Goal: Navigation & Orientation: Understand site structure

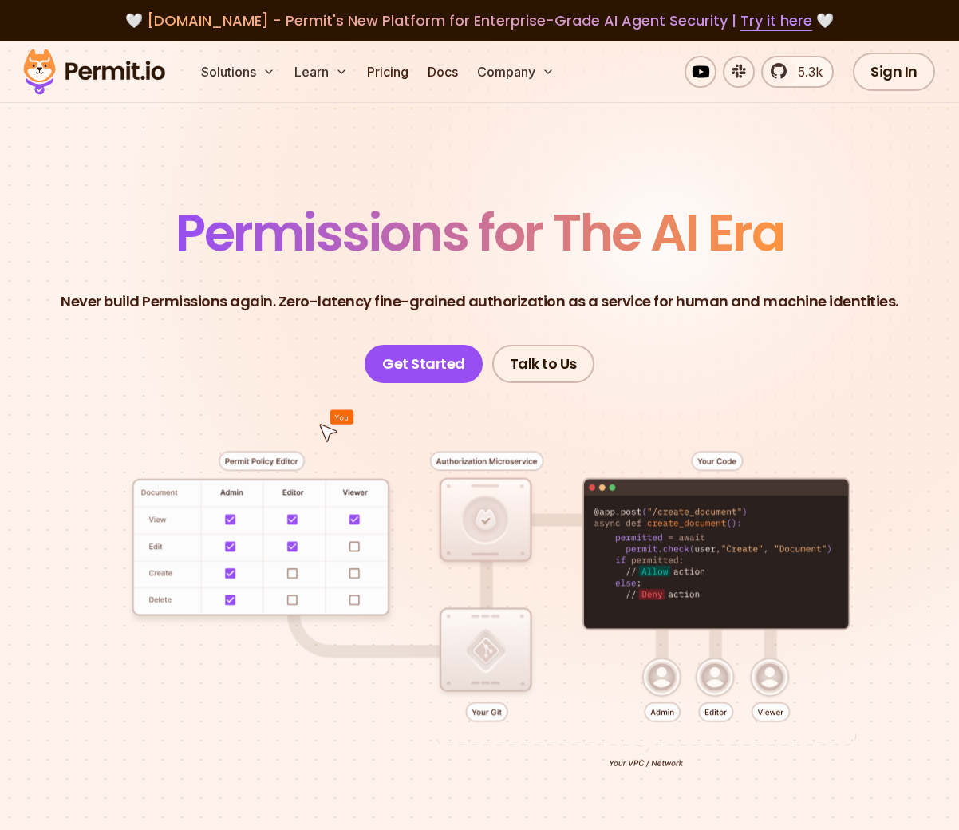
click at [297, 240] on span "Permissions for The AI Era" at bounding box center [480, 232] width 608 height 71
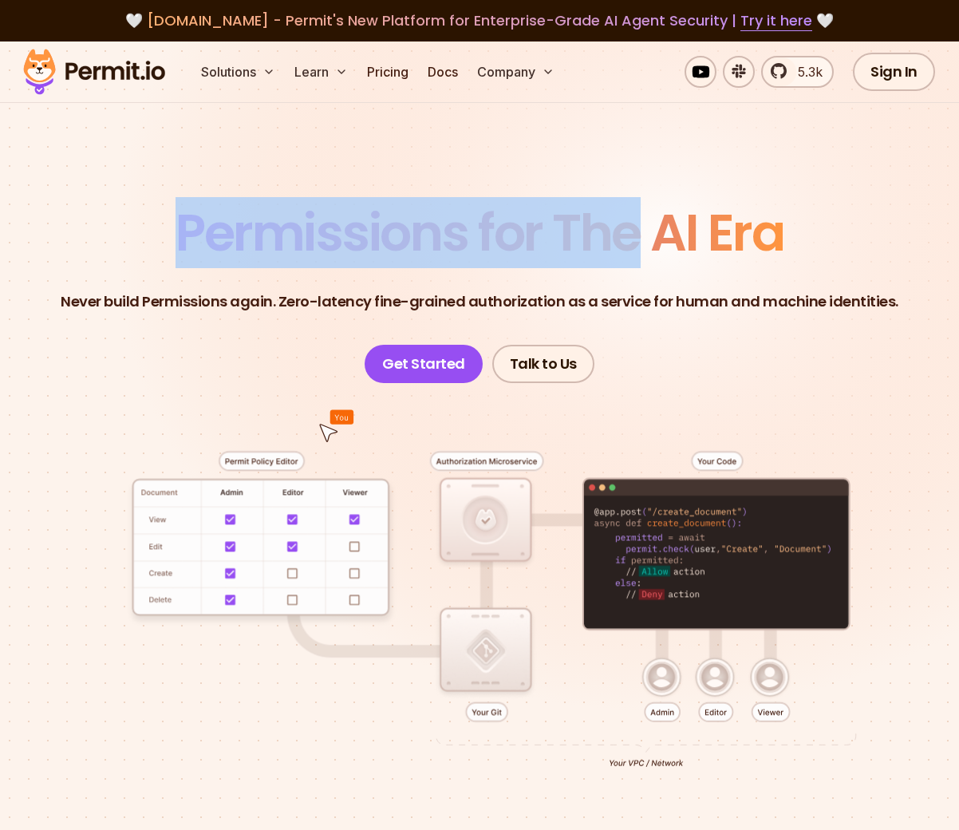
drag, startPoint x: 297, startPoint y: 240, endPoint x: 558, endPoint y: 244, distance: 261.7
click at [558, 244] on span "Permissions for The AI Era" at bounding box center [480, 232] width 608 height 71
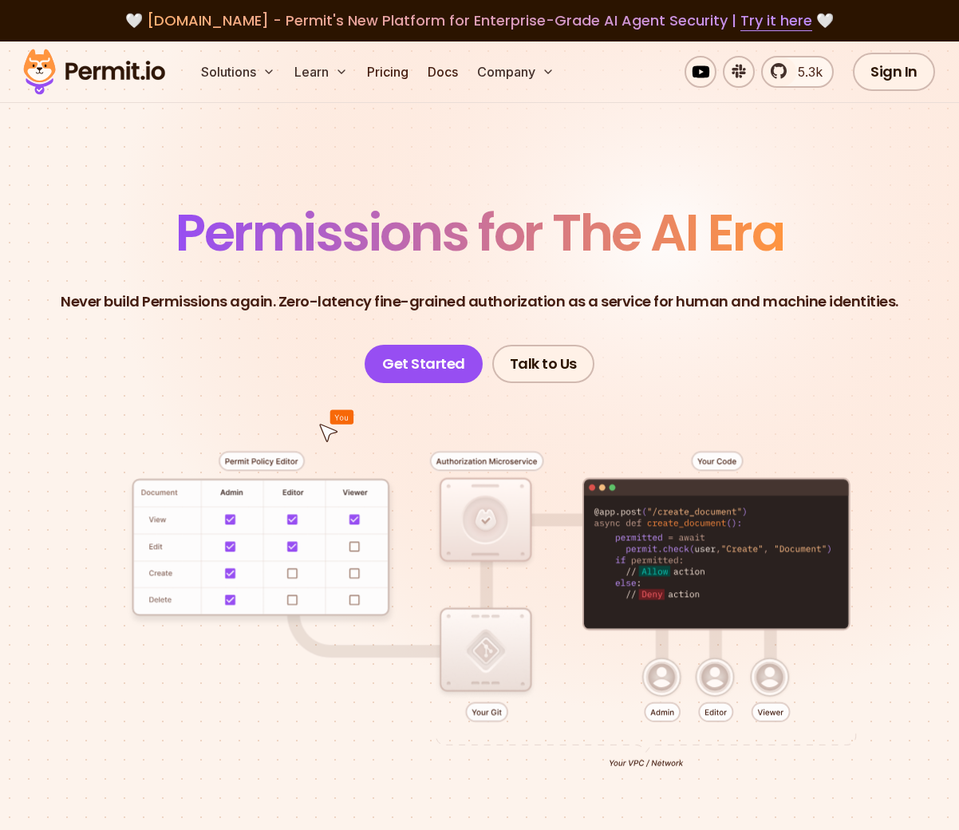
click at [665, 241] on span "Permissions for The AI Era" at bounding box center [480, 232] width 608 height 71
click at [740, 240] on span "Permissions for The AI Era" at bounding box center [480, 232] width 608 height 71
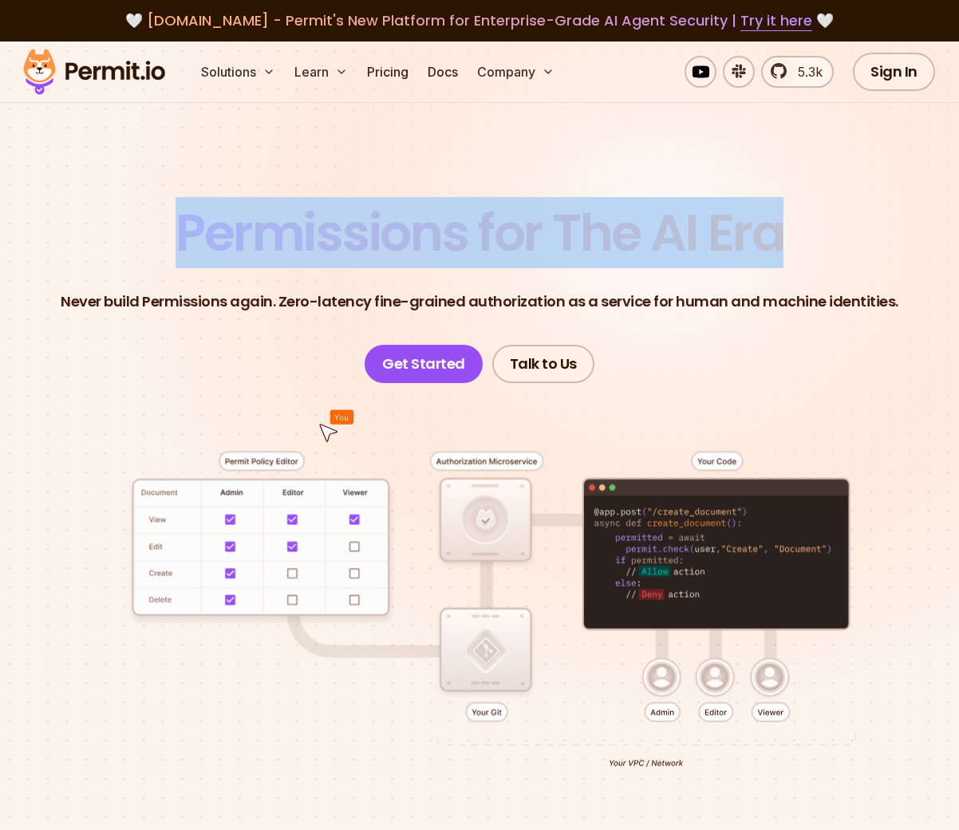
drag, startPoint x: 740, startPoint y: 240, endPoint x: 289, endPoint y: 239, distance: 450.7
click at [289, 239] on span "Permissions for The AI Era" at bounding box center [480, 232] width 608 height 71
click at [288, 237] on span "Permissions for The AI Era" at bounding box center [480, 232] width 608 height 71
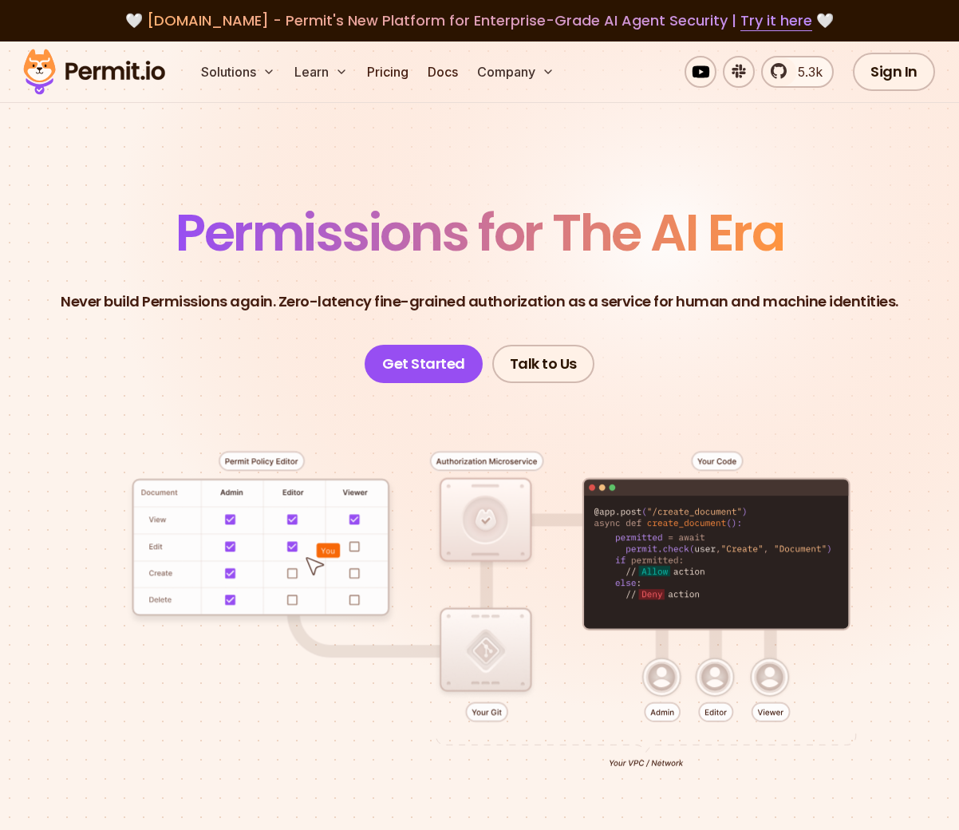
click at [248, 236] on span "Permissions for The AI Era" at bounding box center [480, 232] width 608 height 71
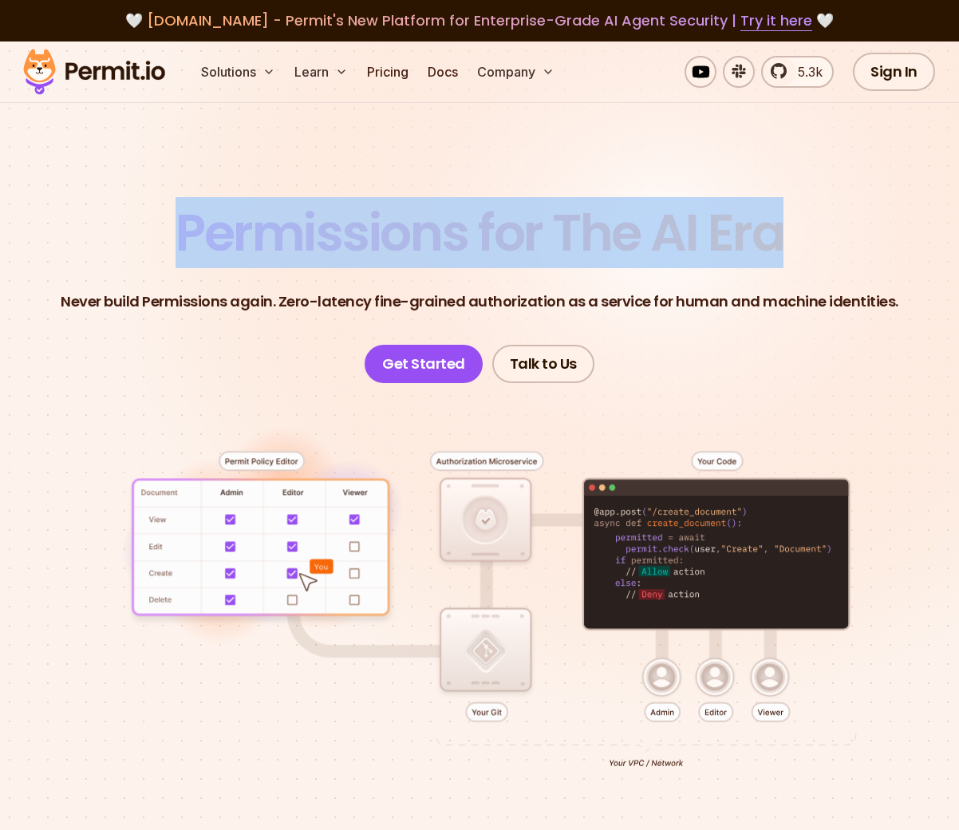
drag, startPoint x: 248, startPoint y: 236, endPoint x: 753, endPoint y: 219, distance: 505.3
click at [753, 219] on span "Permissions for The AI Era" at bounding box center [480, 232] width 608 height 71
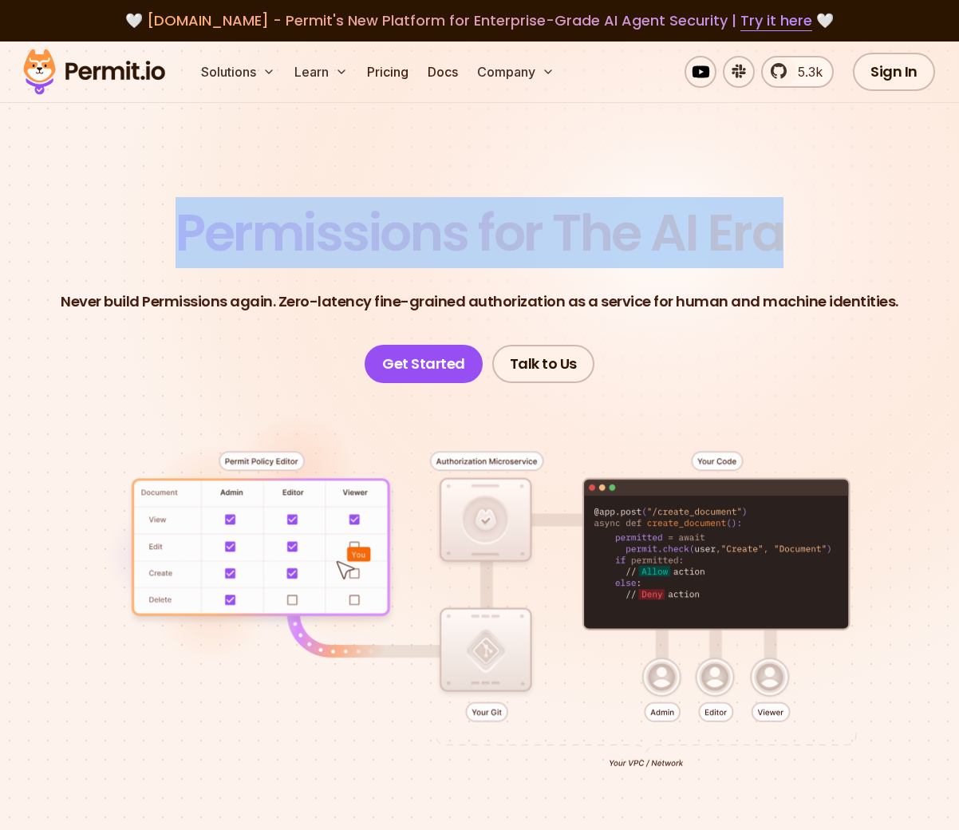
drag, startPoint x: 753, startPoint y: 219, endPoint x: 325, endPoint y: 240, distance: 428.9
click at [325, 240] on span "Permissions for The AI Era" at bounding box center [480, 232] width 608 height 71
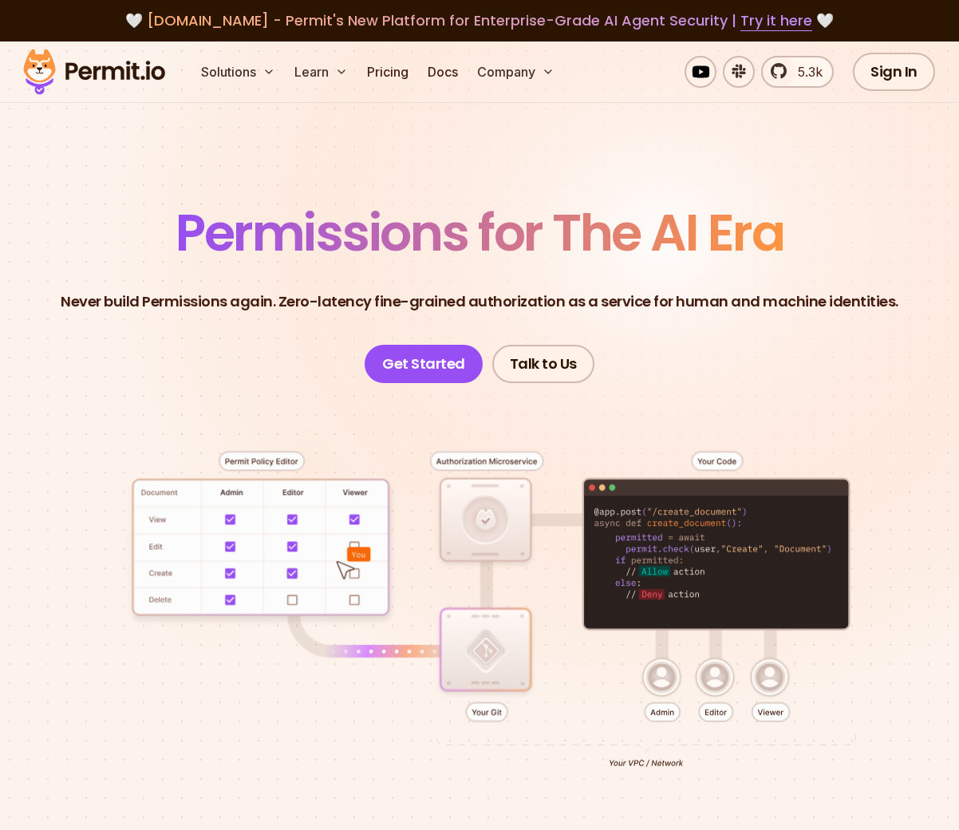
click at [324, 240] on span "Permissions for The AI Era" at bounding box center [480, 232] width 608 height 71
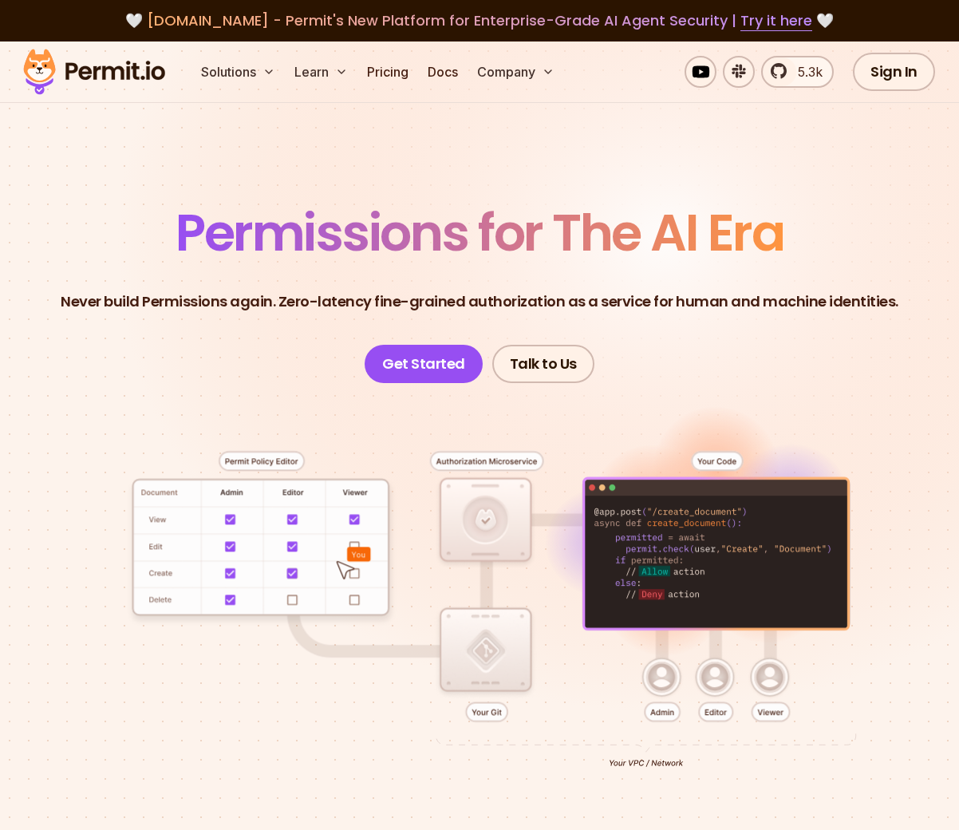
click at [324, 240] on span "Permissions for The AI Era" at bounding box center [480, 232] width 608 height 71
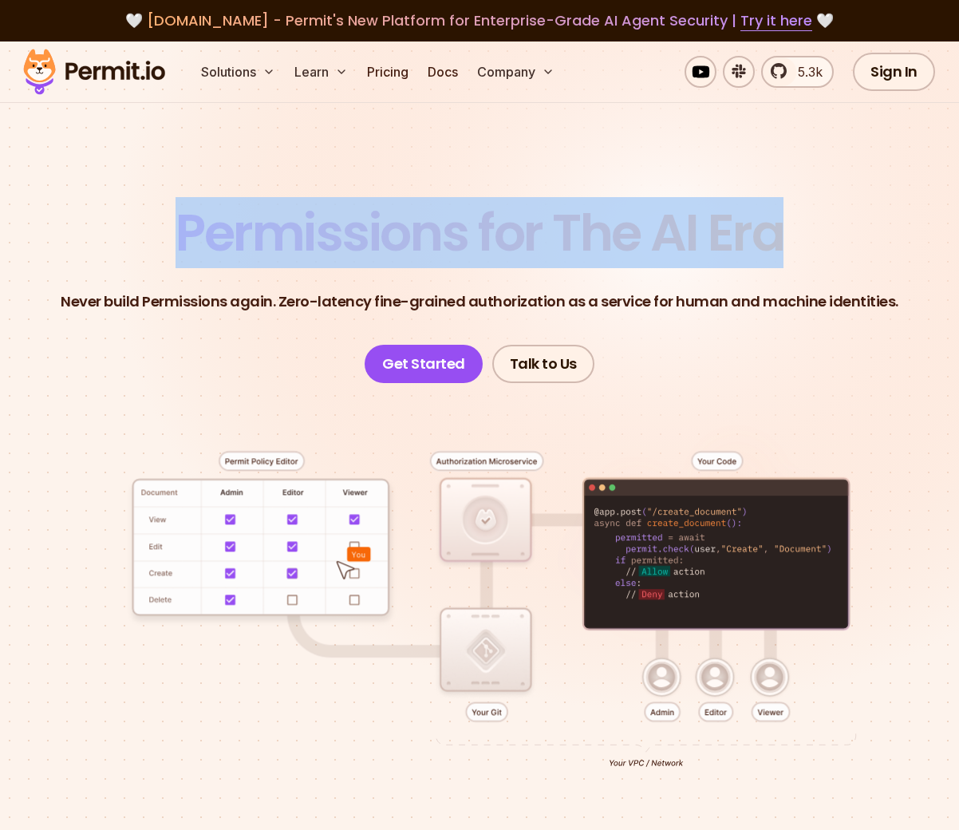
drag, startPoint x: 324, startPoint y: 240, endPoint x: 736, endPoint y: 234, distance: 412.5
click at [736, 234] on span "Permissions for The AI Era" at bounding box center [480, 232] width 608 height 71
drag, startPoint x: 736, startPoint y: 234, endPoint x: 385, endPoint y: 234, distance: 351.0
click at [386, 234] on span "Permissions for The AI Era" at bounding box center [480, 232] width 608 height 71
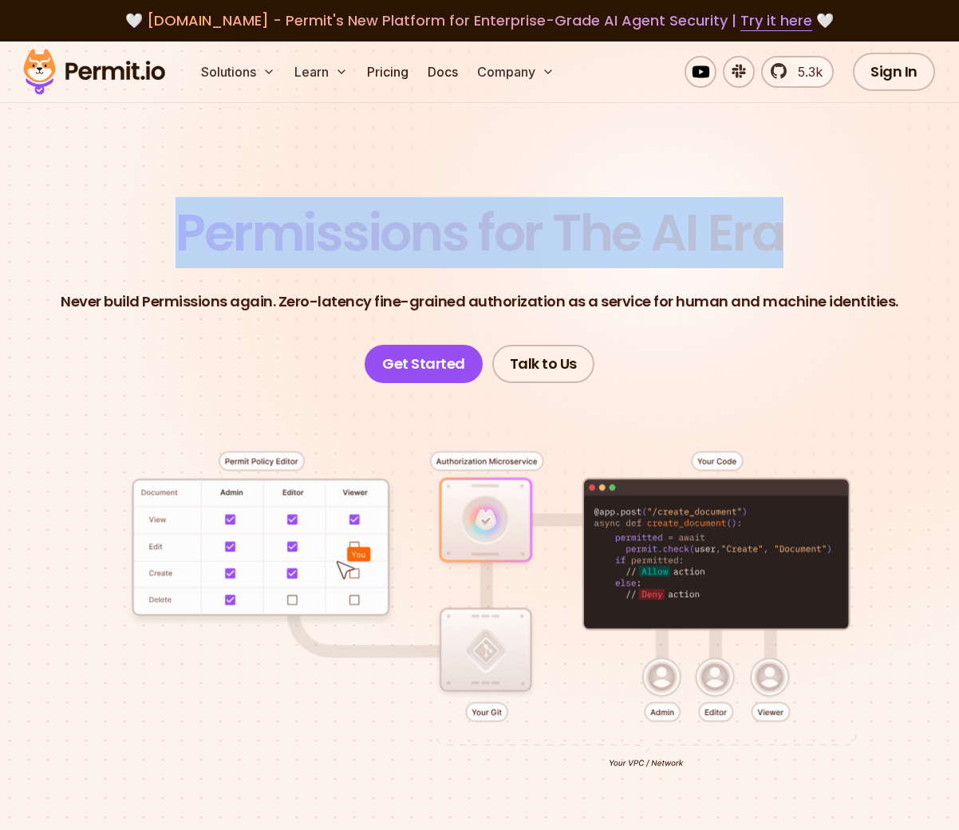
click at [385, 234] on span "Permissions for The AI Era" at bounding box center [480, 232] width 608 height 71
drag, startPoint x: 385, startPoint y: 234, endPoint x: 744, endPoint y: 242, distance: 358.3
click at [744, 242] on span "Permissions for The AI Era" at bounding box center [480, 232] width 608 height 71
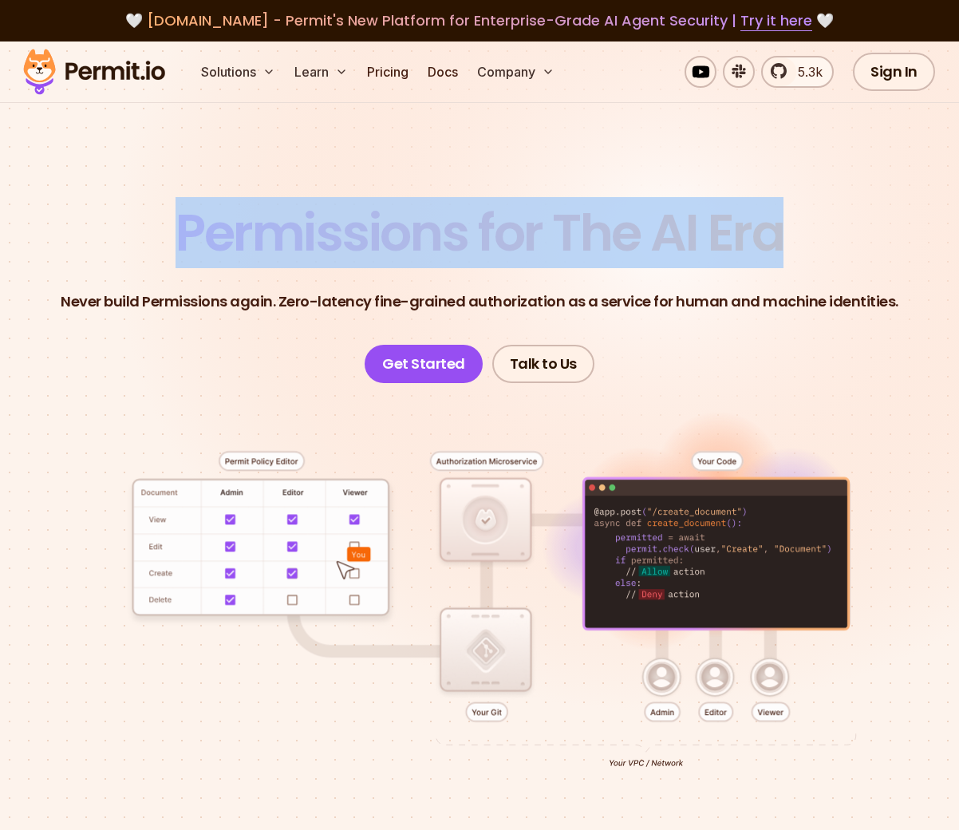
click at [744, 242] on span "Permissions for The AI Era" at bounding box center [480, 232] width 608 height 71
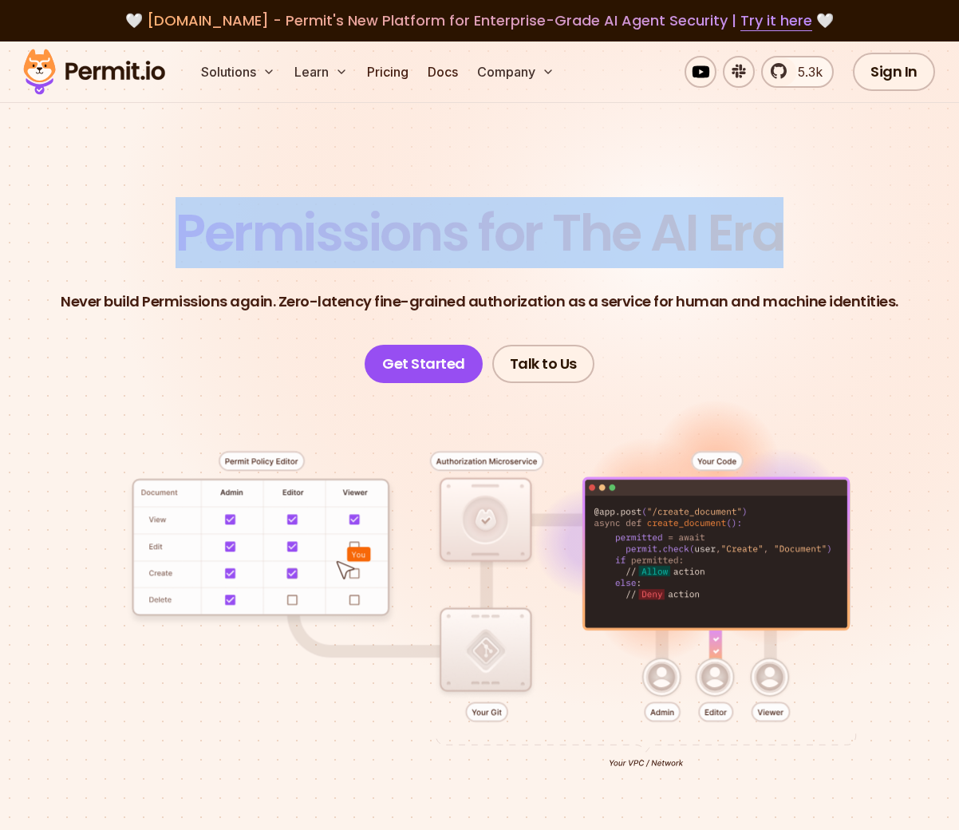
drag, startPoint x: 744, startPoint y: 242, endPoint x: 398, endPoint y: 238, distance: 345.5
click at [398, 238] on span "Permissions for The AI Era" at bounding box center [480, 232] width 608 height 71
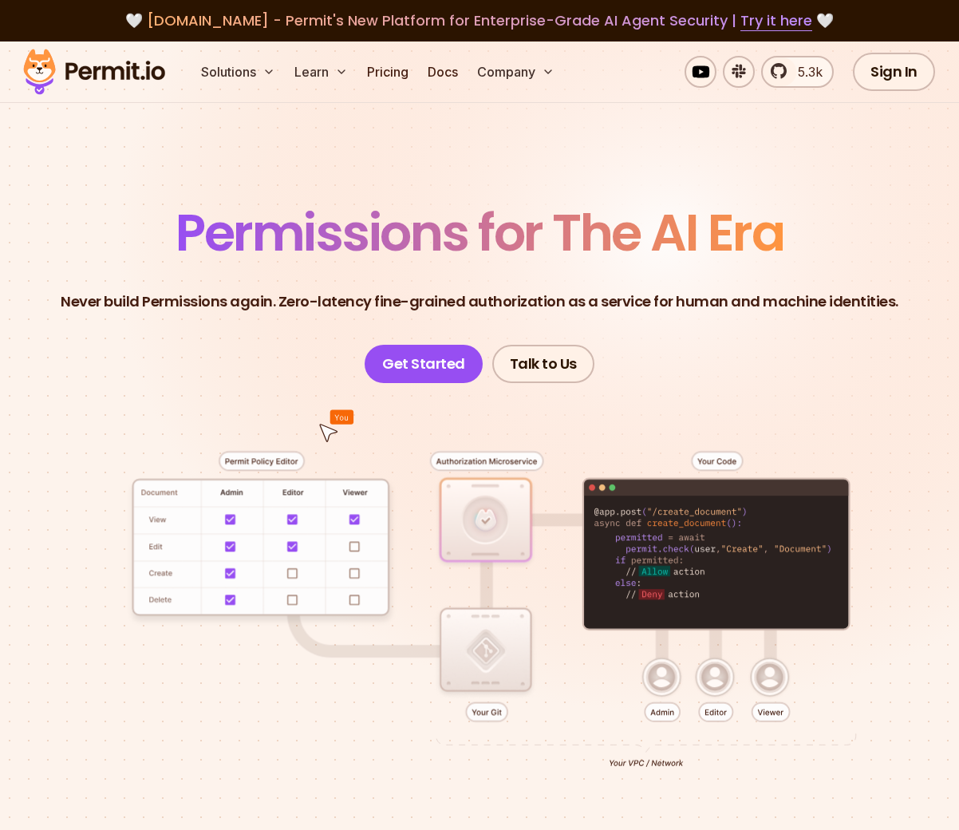
click at [133, 396] on div at bounding box center [479, 627] width 882 height 488
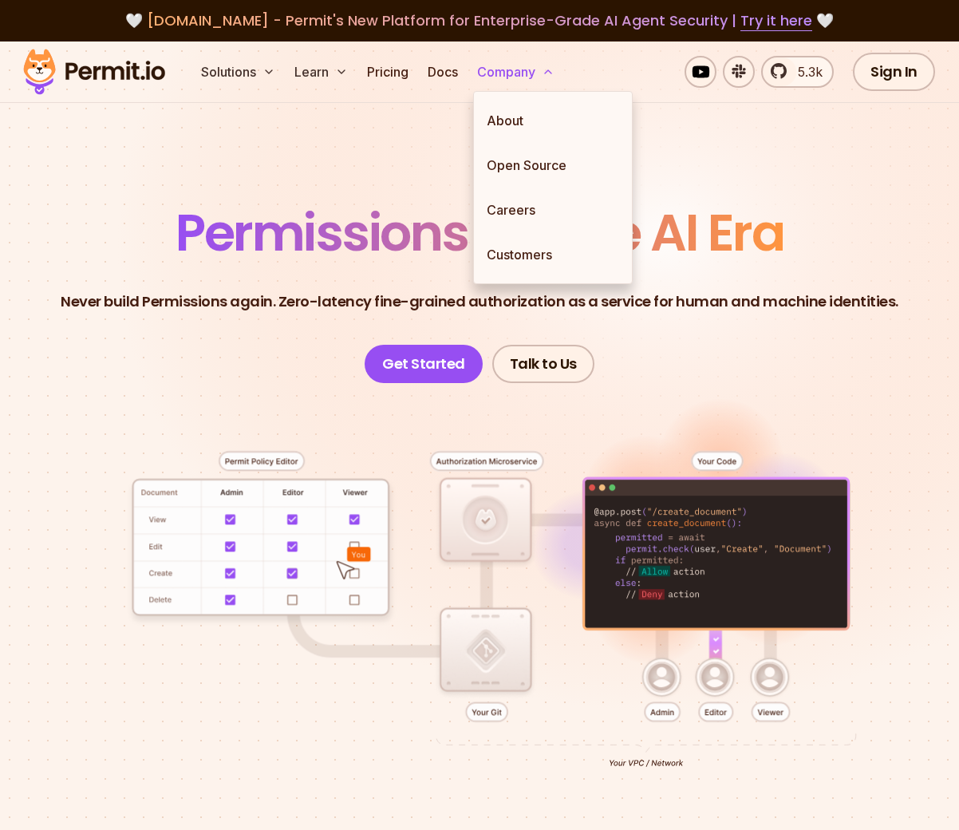
click at [496, 68] on button "Company" at bounding box center [516, 72] width 90 height 32
